Goal: Task Accomplishment & Management: Use online tool/utility

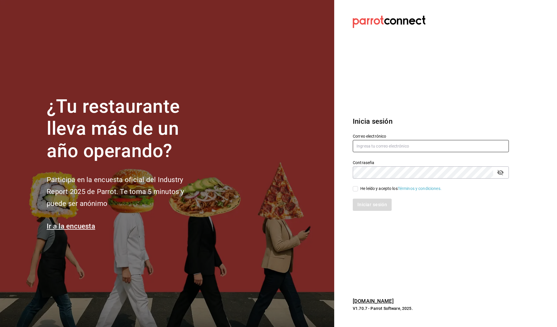
click at [399, 145] on input "text" at bounding box center [431, 146] width 156 height 12
type input "[PERSON_NAME][EMAIL_ADDRESS][PERSON_NAME][DOMAIN_NAME]"
click at [365, 188] on div "He leído y acepto los Términos y condiciones." at bounding box center [400, 188] width 81 height 6
click at [358, 188] on input "He leído y acepto los Términos y condiciones." at bounding box center [355, 188] width 5 height 5
checkbox input "true"
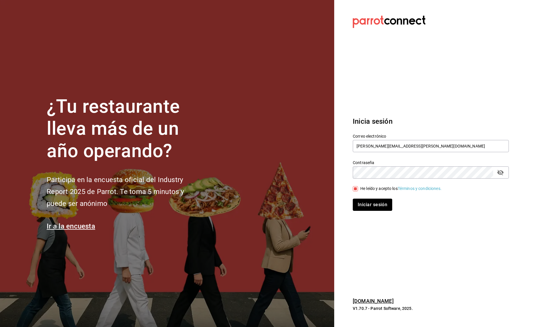
click at [366, 205] on button "Iniciar sesión" at bounding box center [372, 204] width 39 height 12
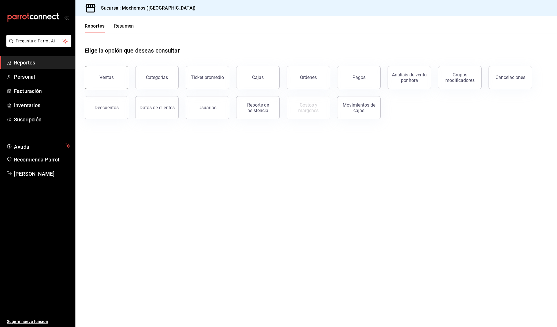
click at [112, 68] on button "Ventas" at bounding box center [107, 77] width 44 height 23
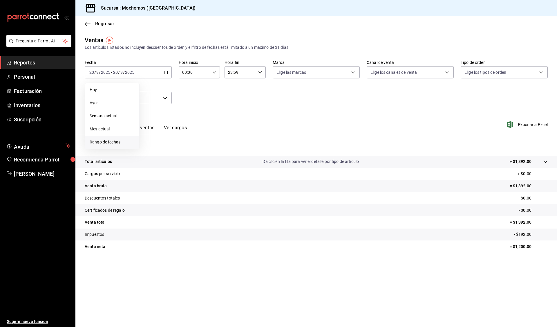
click at [106, 141] on span "Rango de fechas" at bounding box center [112, 142] width 45 height 6
click at [186, 135] on button "18" at bounding box center [182, 136] width 10 height 10
click at [193, 135] on abbr "19" at bounding box center [193, 136] width 4 height 4
click at [215, 73] on icon "button" at bounding box center [214, 72] width 4 height 4
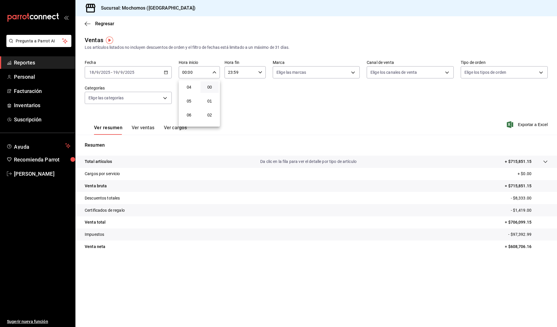
scroll to position [58, 0]
click at [190, 96] on button "05" at bounding box center [189, 99] width 18 height 12
type input "05:00"
click at [258, 72] on div at bounding box center [278, 163] width 557 height 327
click at [262, 76] on div "23:59 Hora fin" at bounding box center [245, 72] width 41 height 12
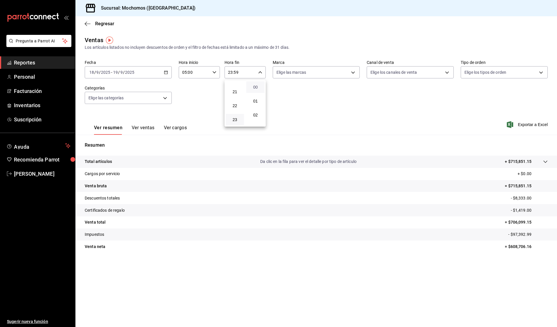
click at [259, 87] on span "00" at bounding box center [255, 87] width 11 height 5
click at [236, 102] on button "05" at bounding box center [235, 99] width 18 height 12
type input "05:00"
click at [337, 105] on div at bounding box center [278, 163] width 557 height 327
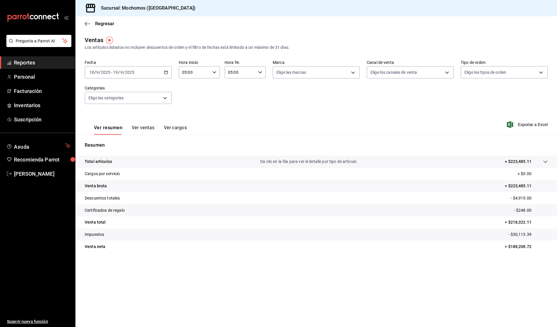
click at [526, 129] on div "Ver resumen Ver ventas Ver cargos Exportar a Excel" at bounding box center [316, 123] width 482 height 24
click at [533, 124] on span "Exportar a Excel" at bounding box center [528, 124] width 40 height 7
click at [168, 69] on div "2025-09-18 18 / 9 / 2025 - 2025-09-19 19 / 9 / 2025" at bounding box center [128, 72] width 87 height 12
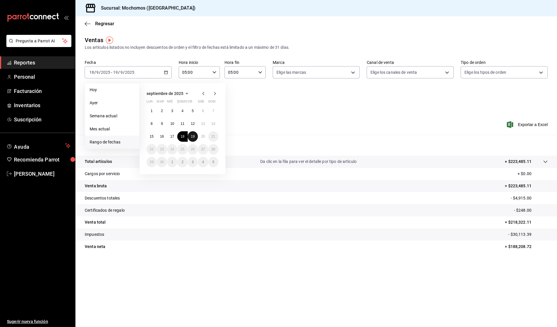
click at [190, 135] on button "19" at bounding box center [193, 136] width 10 height 10
click at [203, 134] on abbr "20" at bounding box center [203, 136] width 4 height 4
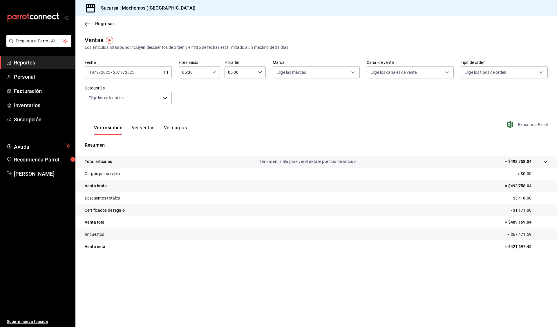
click at [533, 125] on span "Exportar a Excel" at bounding box center [528, 124] width 40 height 7
